Goal: Task Accomplishment & Management: Manage account settings

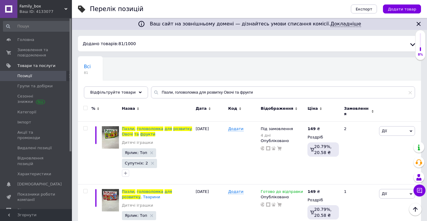
scroll to position [60, 0]
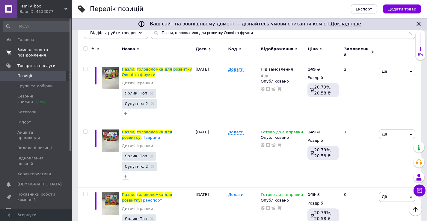
click at [41, 54] on span "Замовлення та повідомлення" at bounding box center [36, 52] width 38 height 11
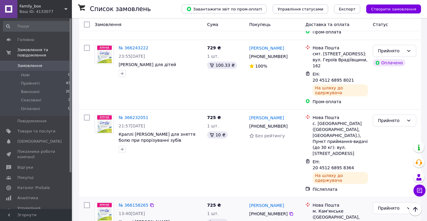
scroll to position [180, 0]
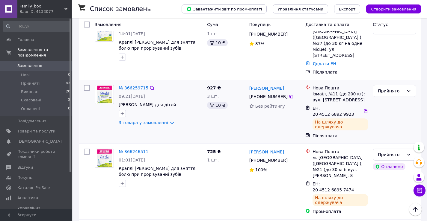
click at [136, 86] on link "№ 366259715" at bounding box center [134, 88] width 30 height 5
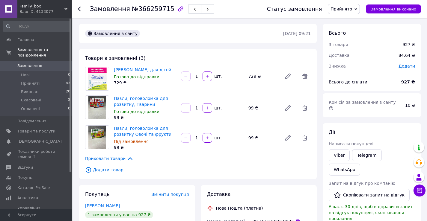
click at [80, 10] on icon at bounding box center [80, 9] width 5 height 5
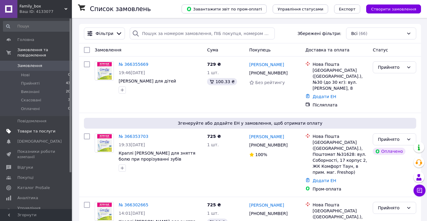
click at [22, 129] on span "Товари та послуги" at bounding box center [36, 131] width 38 height 5
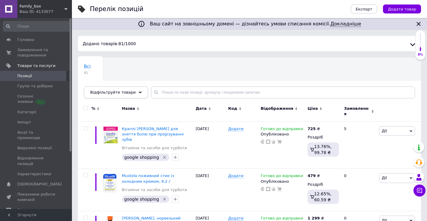
click at [110, 92] on span "Відфільтруйте товари" at bounding box center [112, 92] width 45 height 4
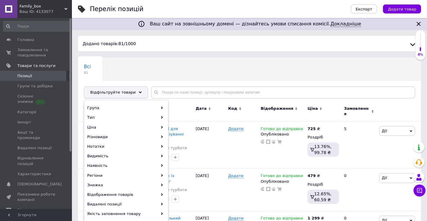
click at [110, 93] on span "Відфільтруйте товари" at bounding box center [112, 92] width 45 height 4
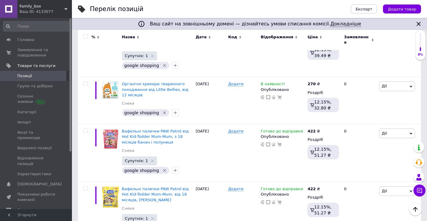
scroll to position [895, 0]
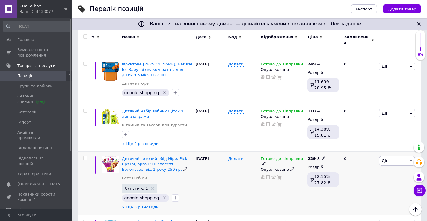
scroll to position [670, 0]
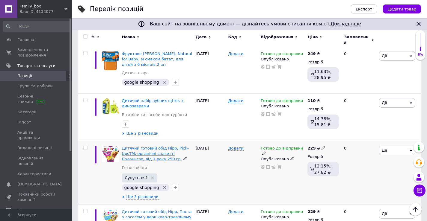
click at [171, 146] on span "Дитячий готовий обід Hipp, Pick-UpsTM, органічні спагетті Болоньєзе, від 1 року…" at bounding box center [155, 153] width 67 height 15
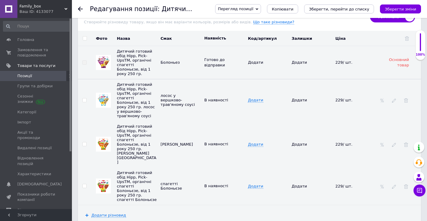
scroll to position [898, 0]
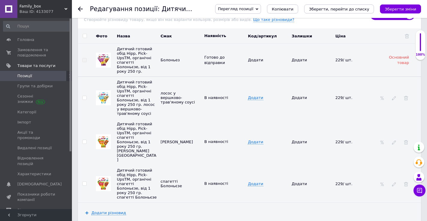
click at [84, 10] on div at bounding box center [84, 9] width 12 height 18
click at [82, 9] on use at bounding box center [80, 9] width 5 height 5
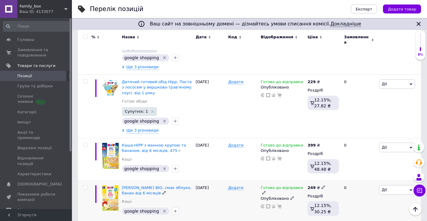
scroll to position [730, 0]
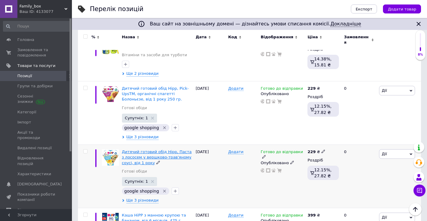
drag, startPoint x: 154, startPoint y: 121, endPoint x: 156, endPoint y: 123, distance: 3.4
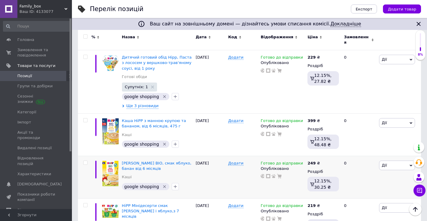
scroll to position [850, 0]
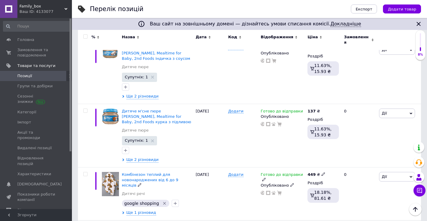
scroll to position [1002, 0]
